Goal: Information Seeking & Learning: Learn about a topic

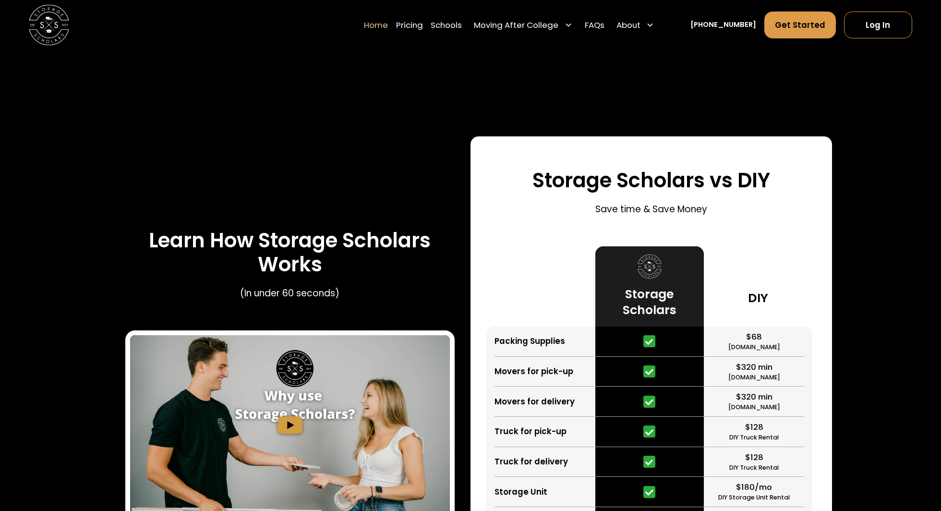
scroll to position [2707, 0]
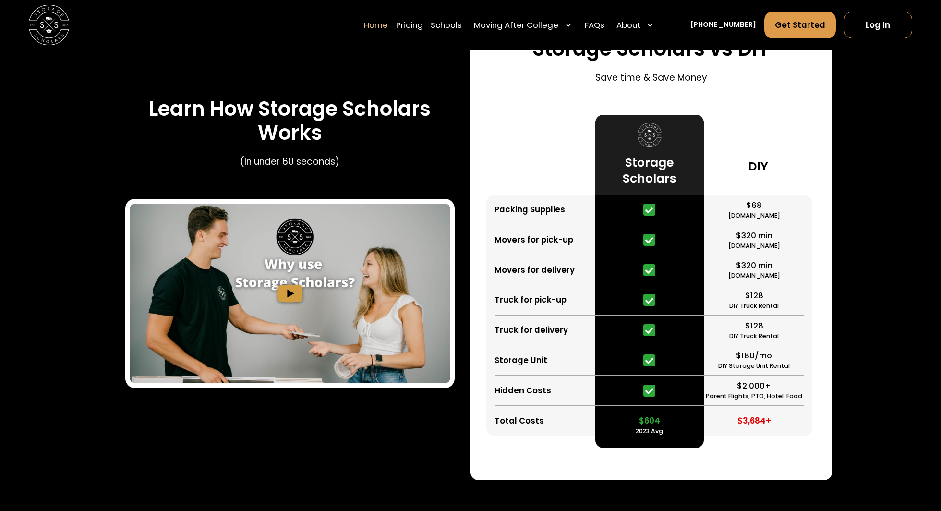
scroll to position [2817, 0]
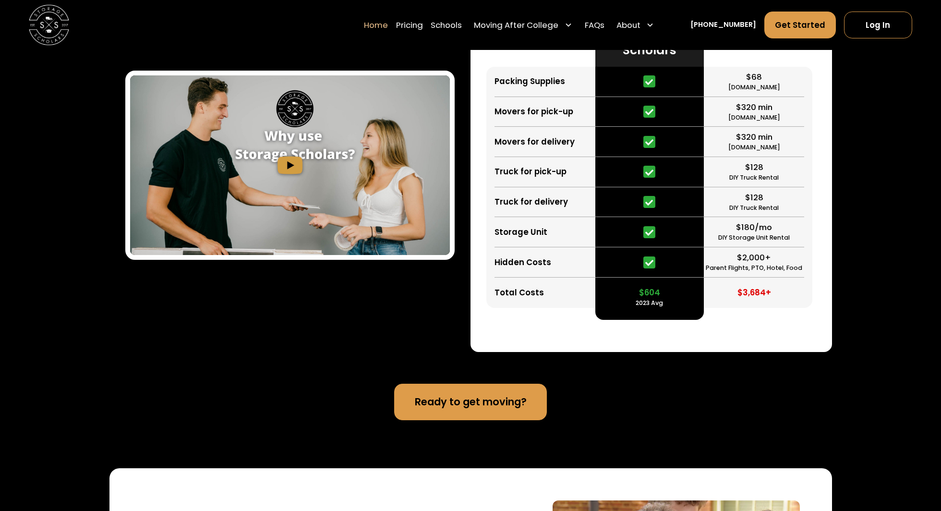
scroll to position [2946, 0]
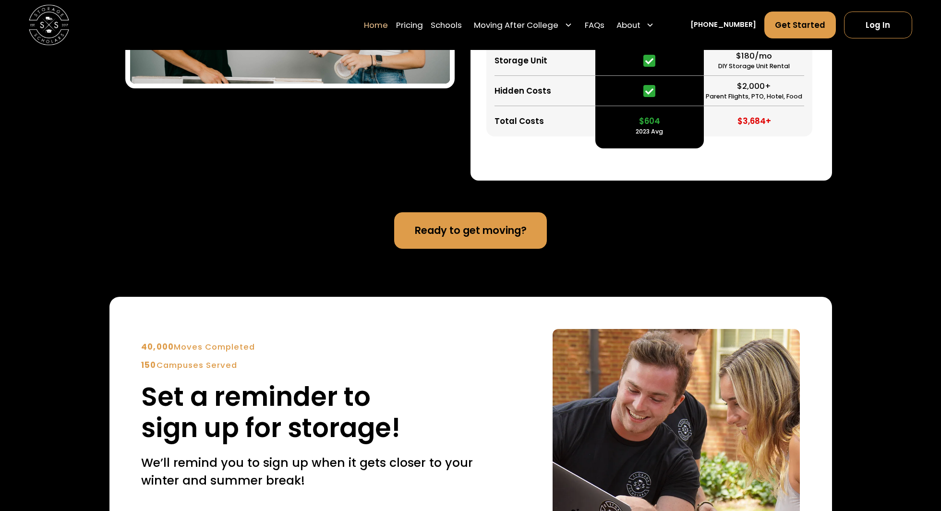
scroll to position [3122, 0]
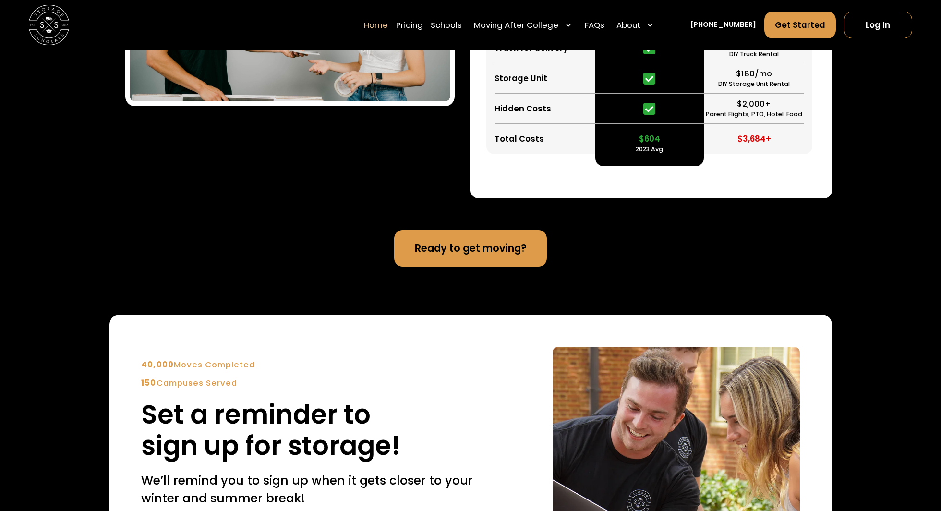
scroll to position [3172, 0]
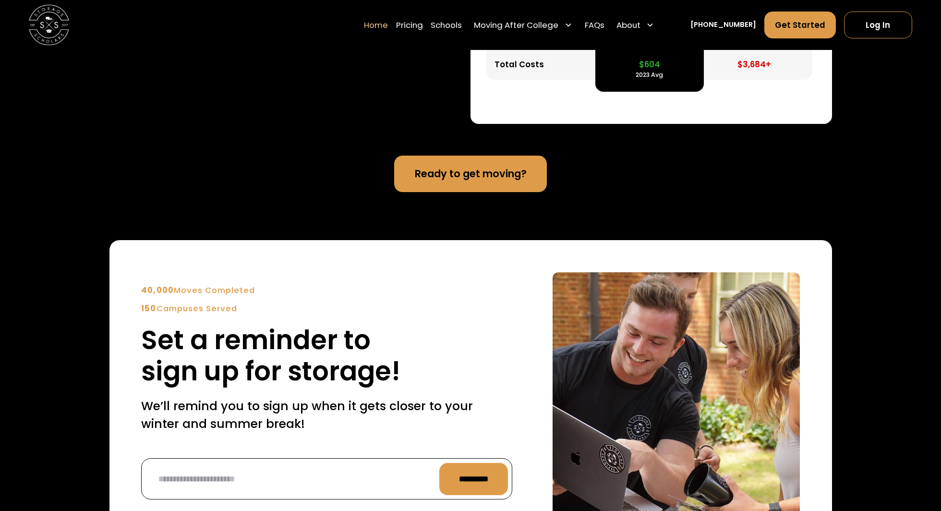
drag, startPoint x: 494, startPoint y: 356, endPoint x: 287, endPoint y: 253, distance: 231.0
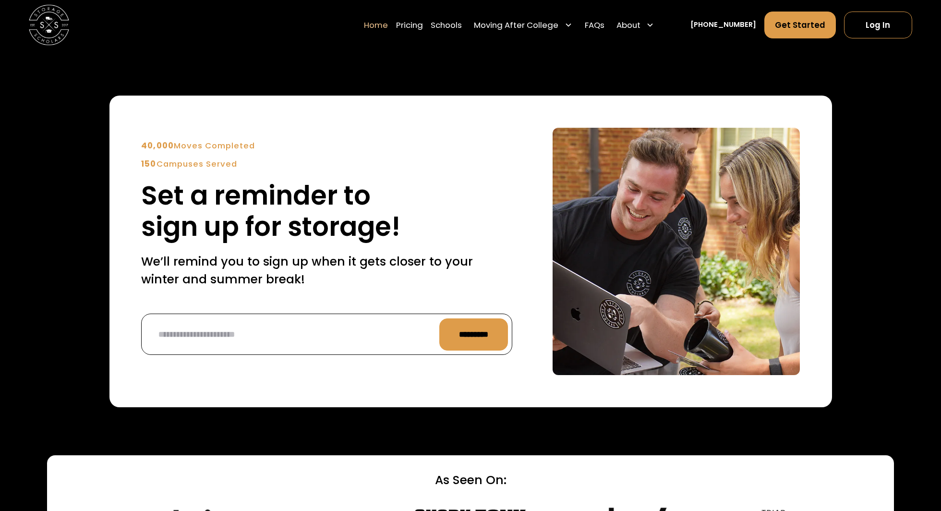
scroll to position [3332, 0]
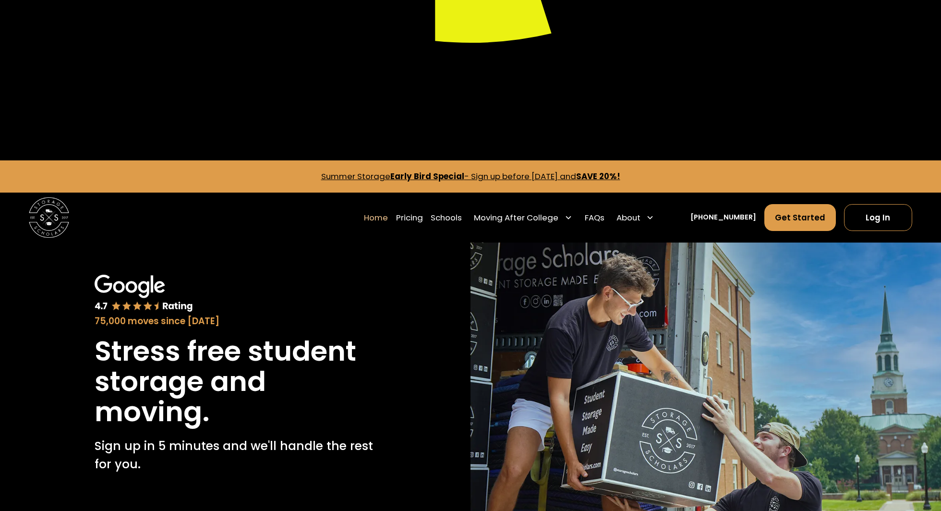
scroll to position [785, 0]
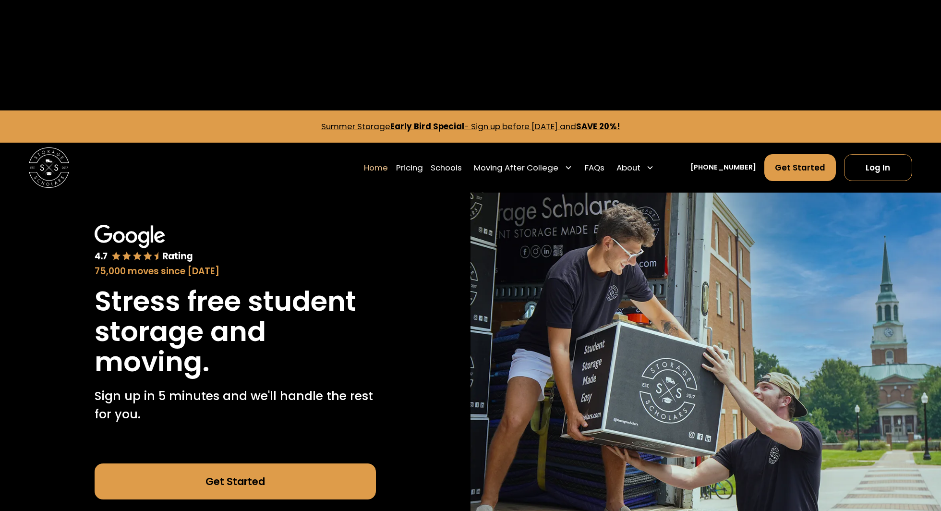
scroll to position [838, 0]
